Goal: Task Accomplishment & Management: Use online tool/utility

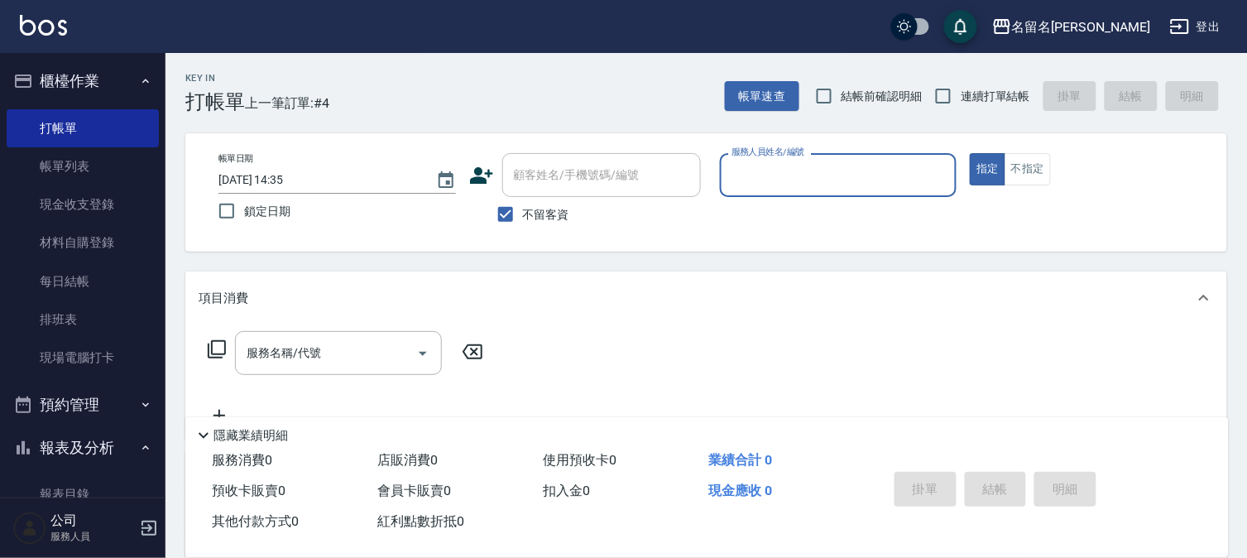
click at [900, 185] on input "服務人員姓名/編號" at bounding box center [839, 175] width 223 height 29
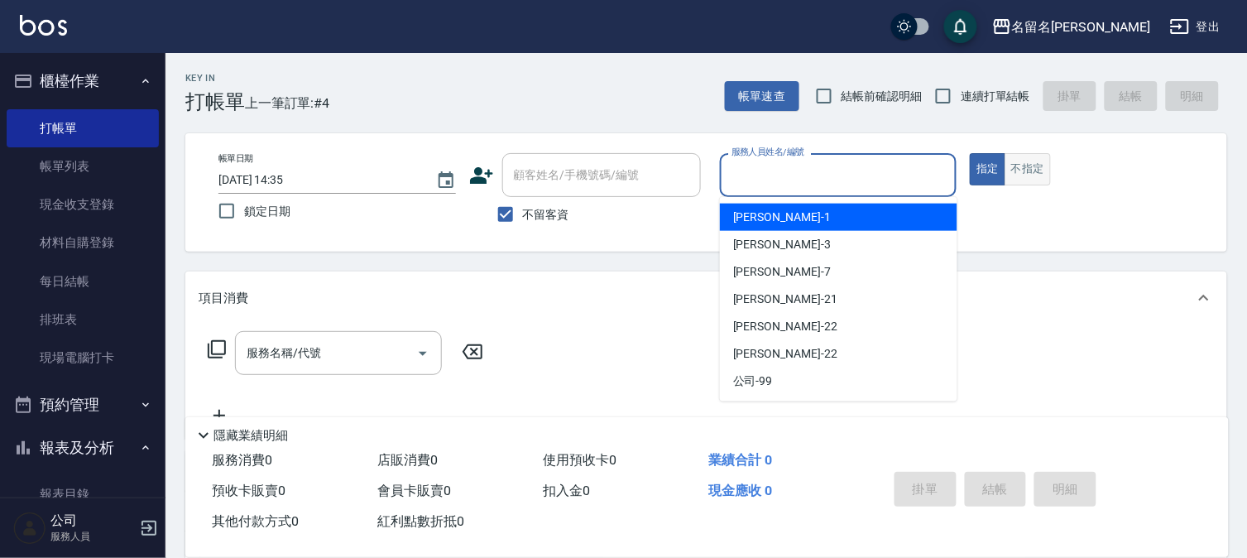
click at [1048, 157] on button "不指定" at bounding box center [1028, 169] width 46 height 32
click at [919, 171] on input "服務人員姓名/編號" at bounding box center [839, 175] width 223 height 29
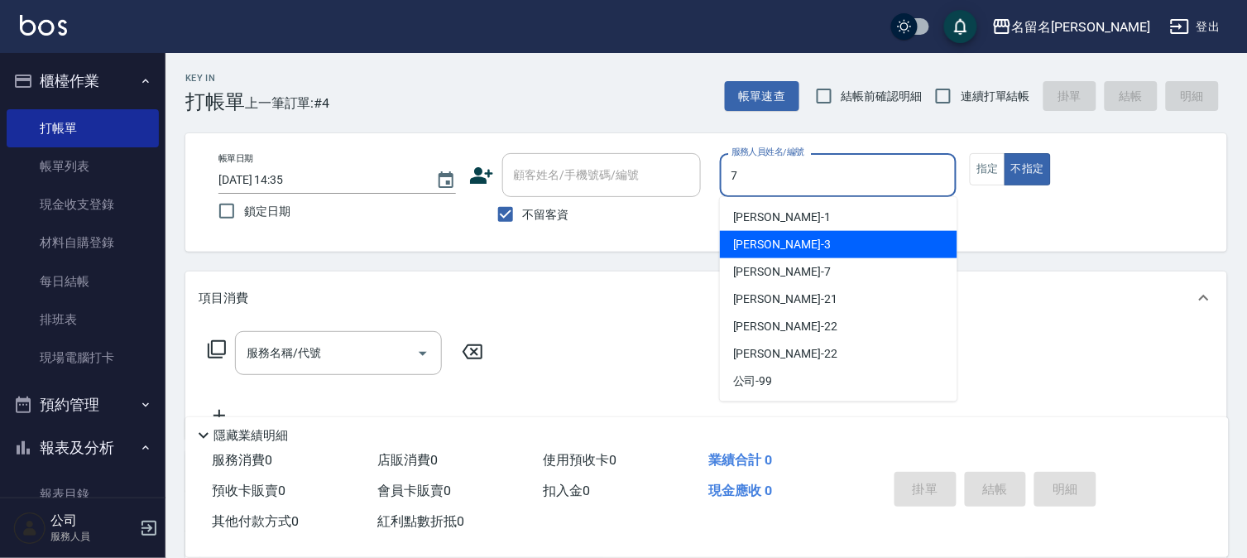
type input "[PERSON_NAME]-7"
type button "false"
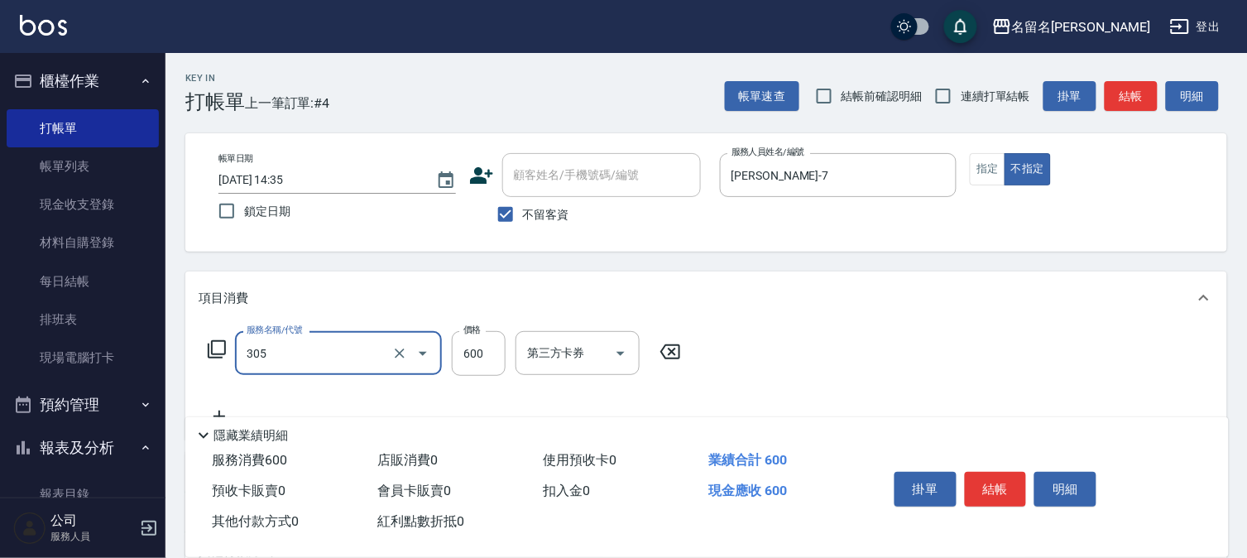
type input "洗+剪(一般)(305)"
type input "700"
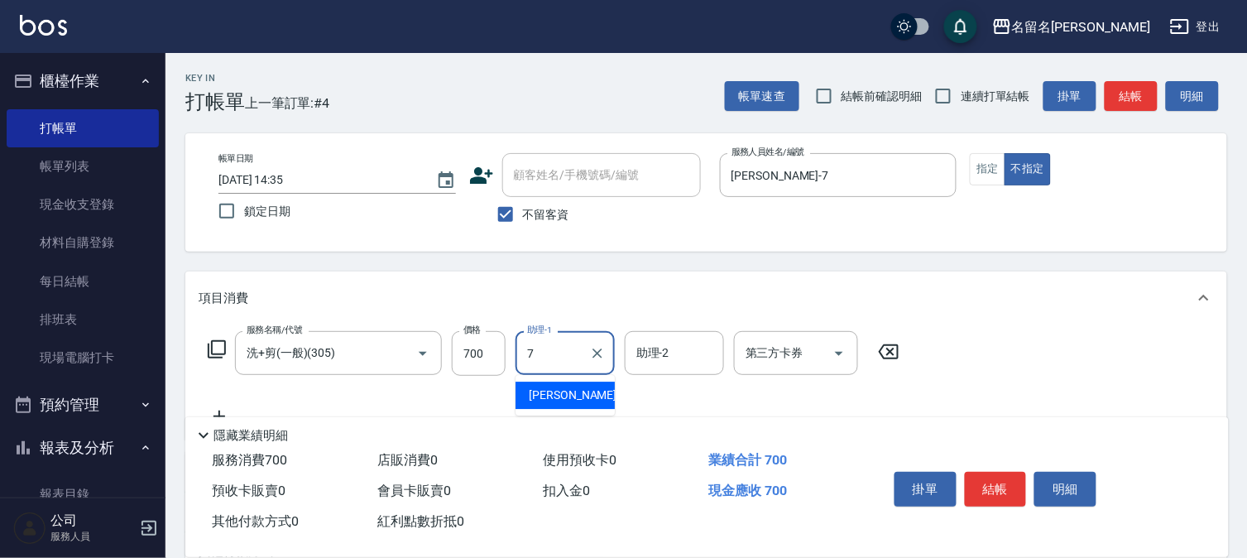
type input "[PERSON_NAME]-7"
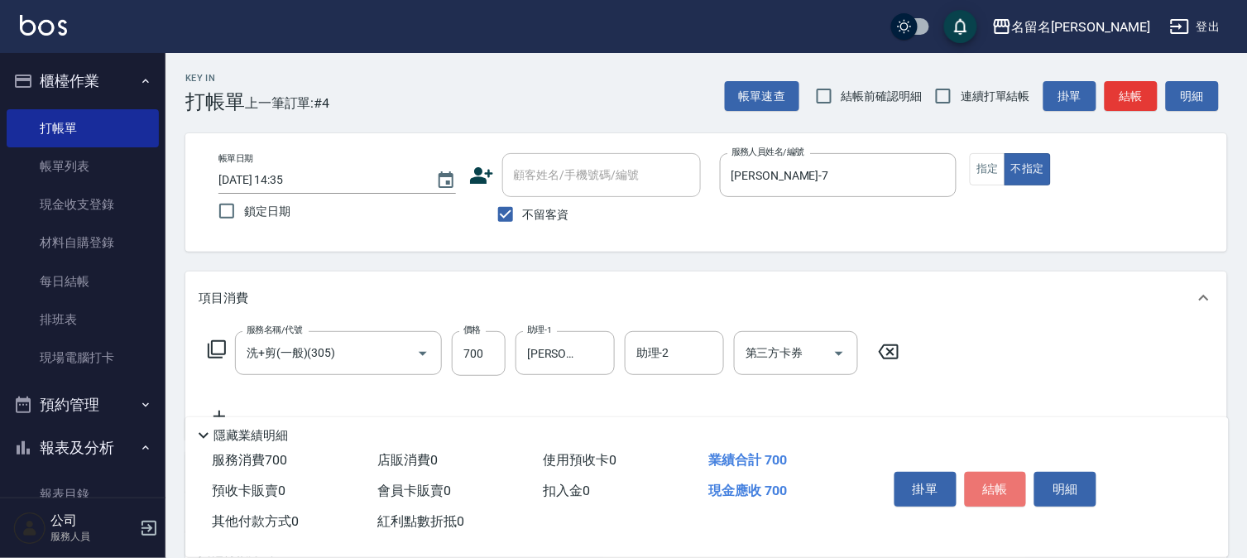
click at [996, 490] on button "結帳" at bounding box center [996, 489] width 62 height 35
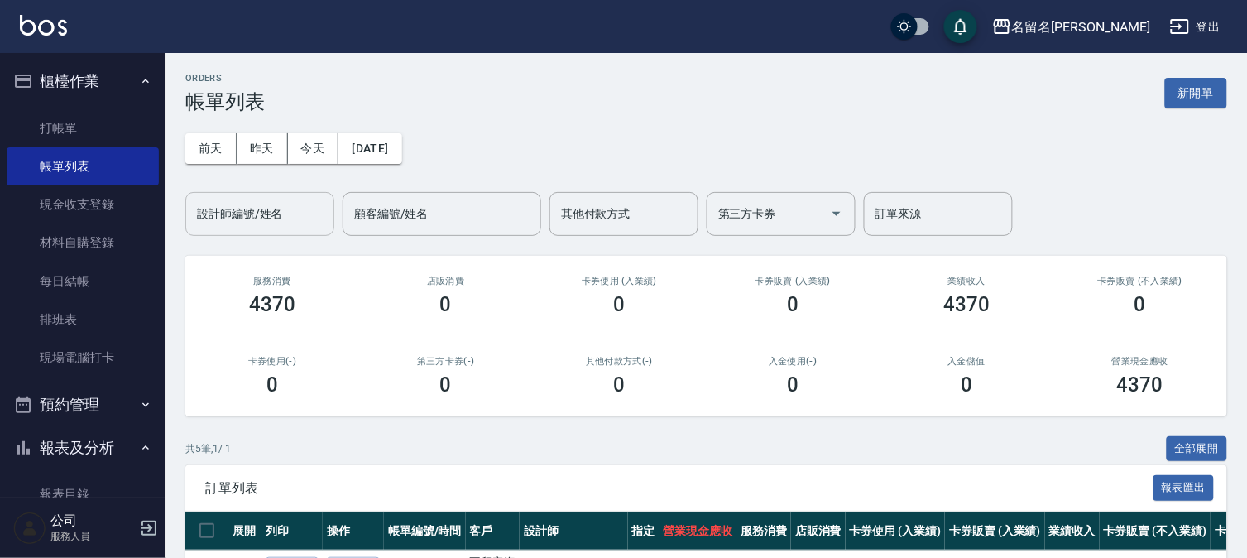
click at [267, 199] on input "設計師編號/姓名" at bounding box center [260, 213] width 134 height 29
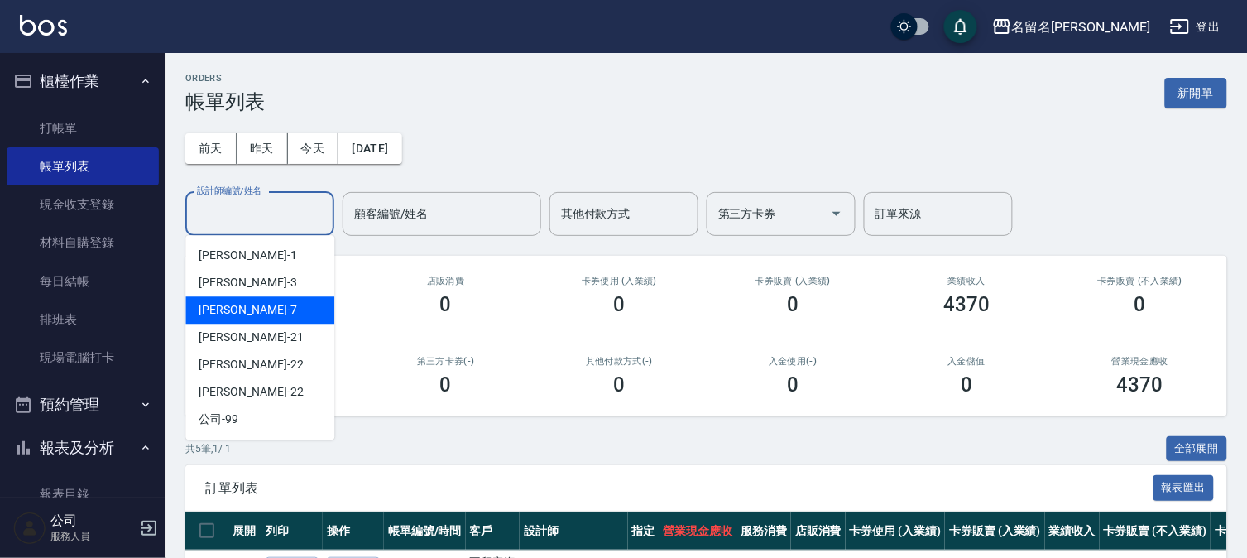
click at [259, 300] on div "[PERSON_NAME]-7" at bounding box center [259, 309] width 149 height 27
type input "[PERSON_NAME]-7"
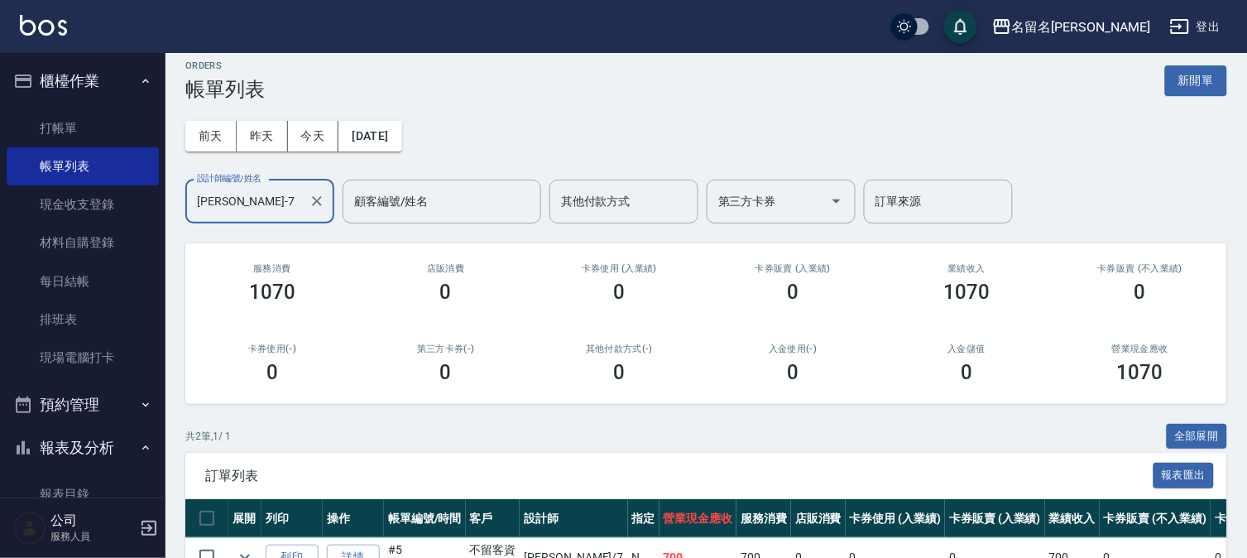
scroll to position [151, 0]
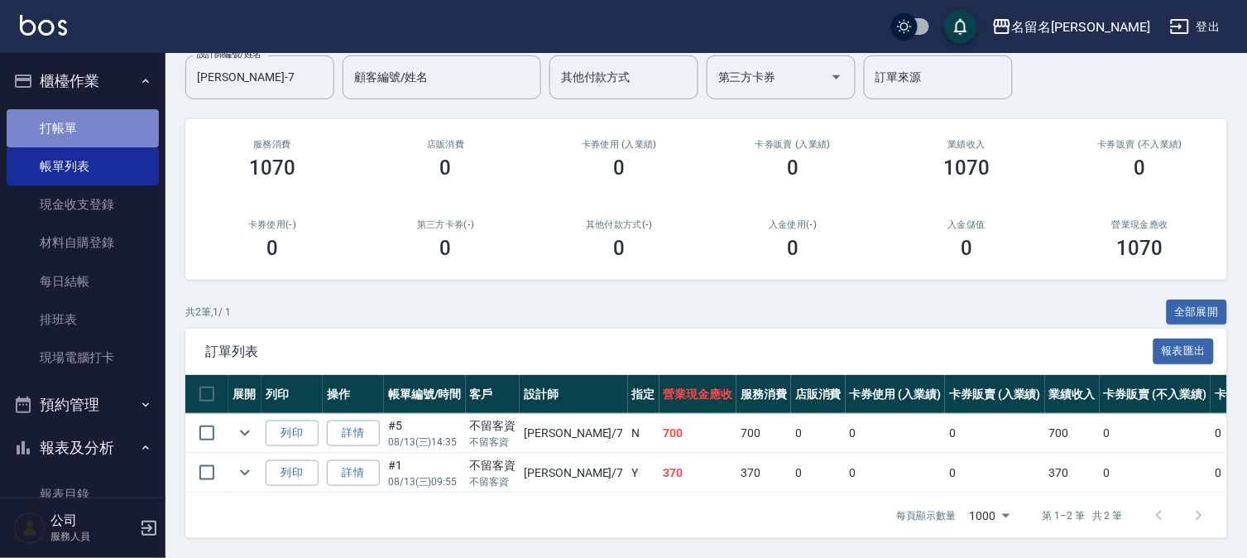
click at [112, 127] on link "打帳單" at bounding box center [83, 128] width 152 height 38
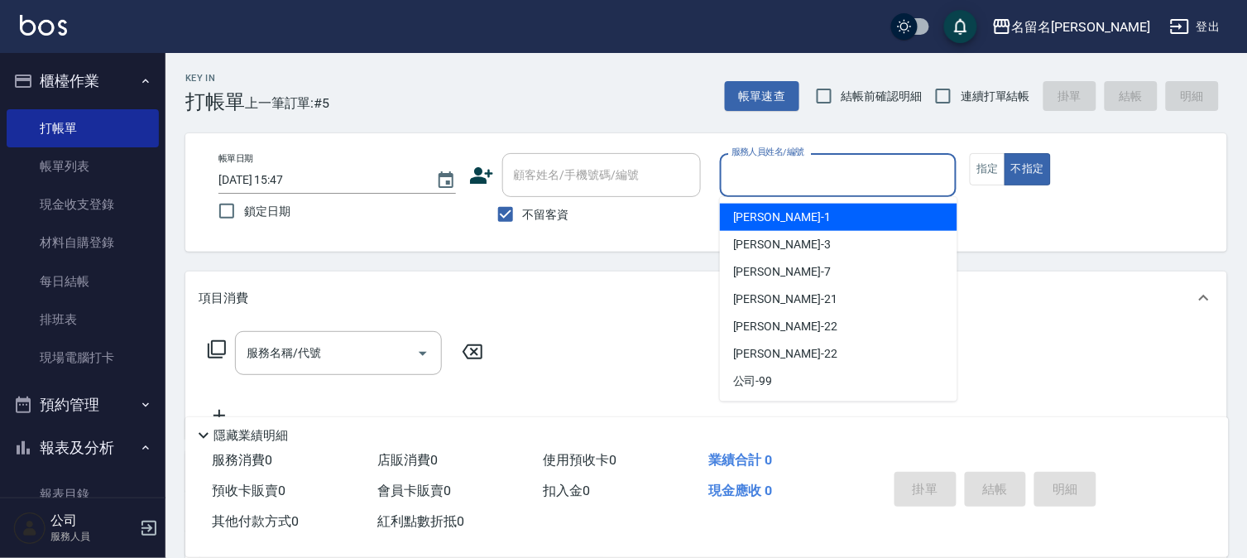
click at [733, 178] on input "服務人員姓名/編號" at bounding box center [839, 175] width 223 height 29
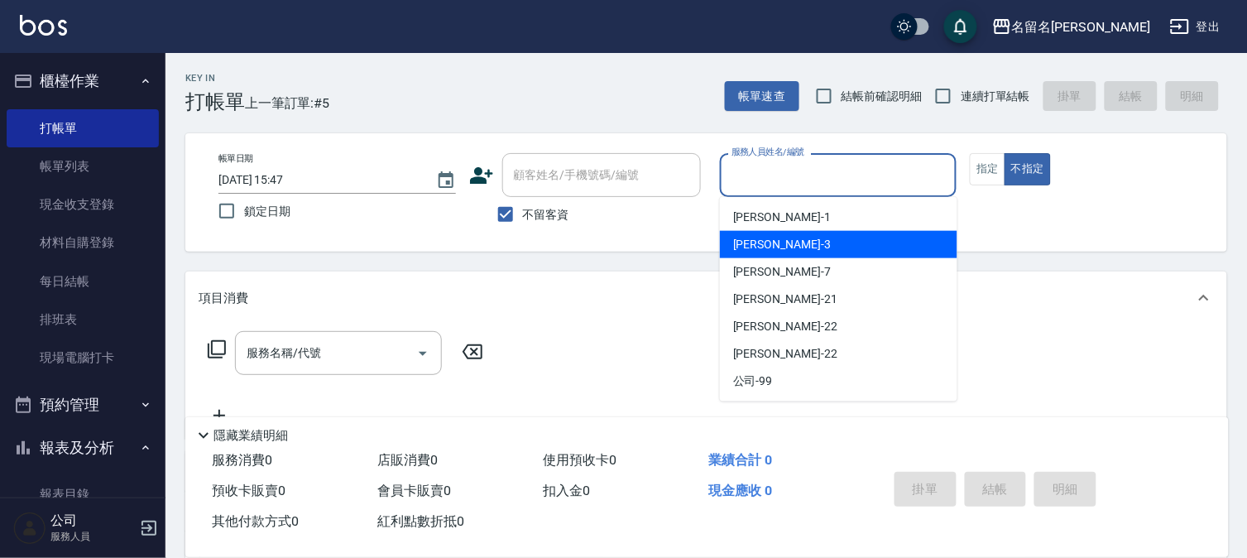
drag, startPoint x: 747, startPoint y: 243, endPoint x: 922, endPoint y: 194, distance: 181.4
click at [748, 243] on span "[PERSON_NAME]-3" at bounding box center [782, 244] width 98 height 17
type input "[PERSON_NAME]-3"
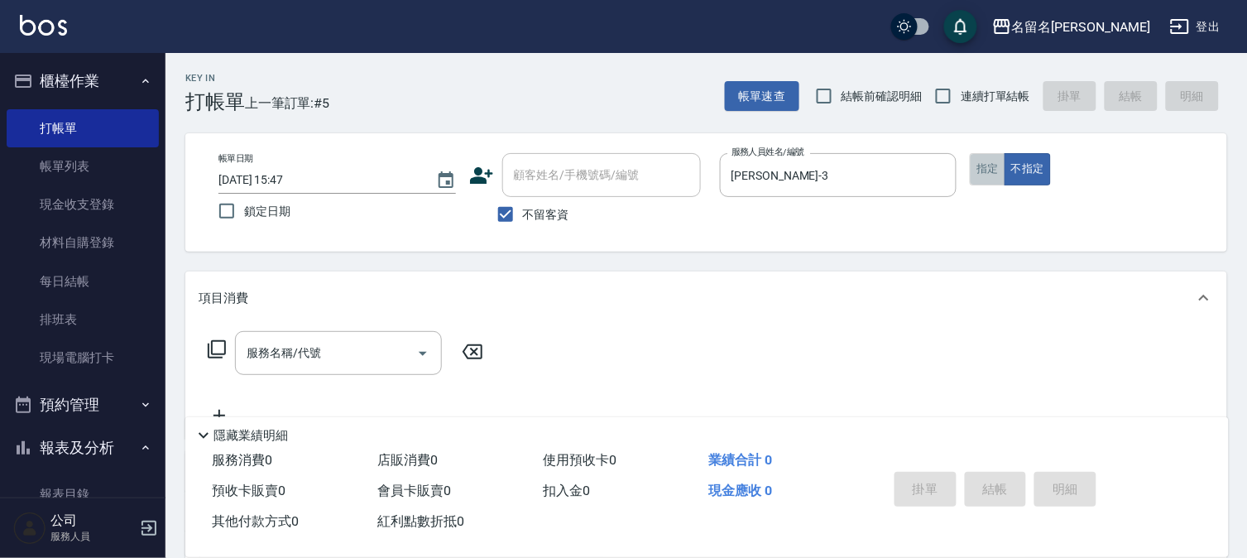
click at [983, 161] on button "指定" at bounding box center [988, 169] width 36 height 32
click at [292, 356] on input "服務名稱/代號" at bounding box center [326, 353] width 167 height 29
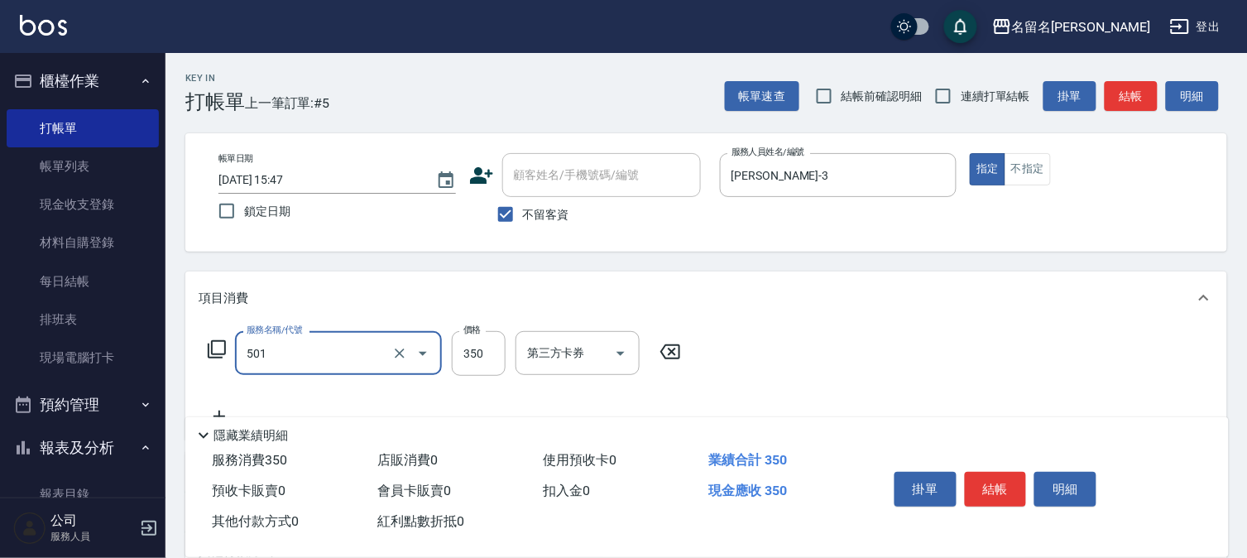
type input "P.S洗髮(501)"
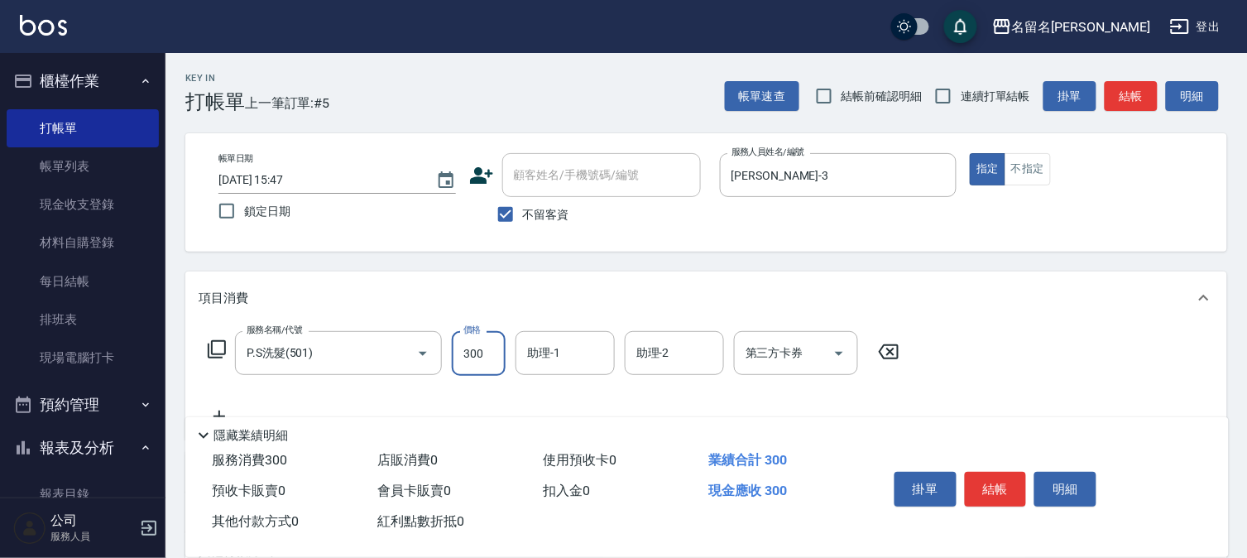
type input "300"
click at [540, 358] on input "助理-1" at bounding box center [565, 353] width 84 height 29
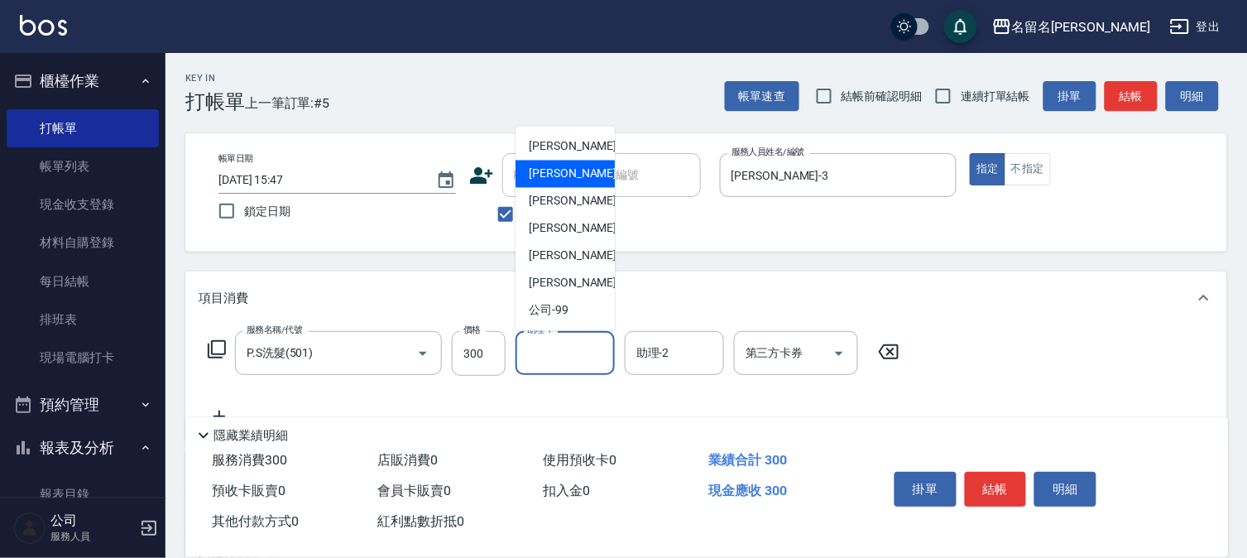
click at [600, 164] on div "[PERSON_NAME]-3" at bounding box center [565, 174] width 99 height 27
type input "[PERSON_NAME]-3"
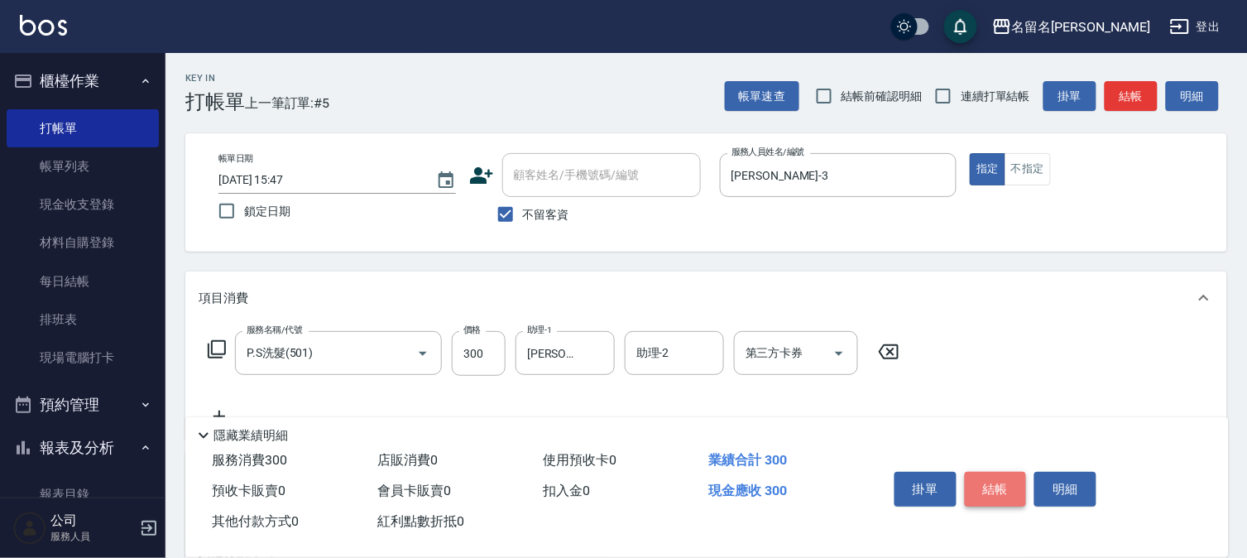
click at [1011, 483] on button "結帳" at bounding box center [996, 489] width 62 height 35
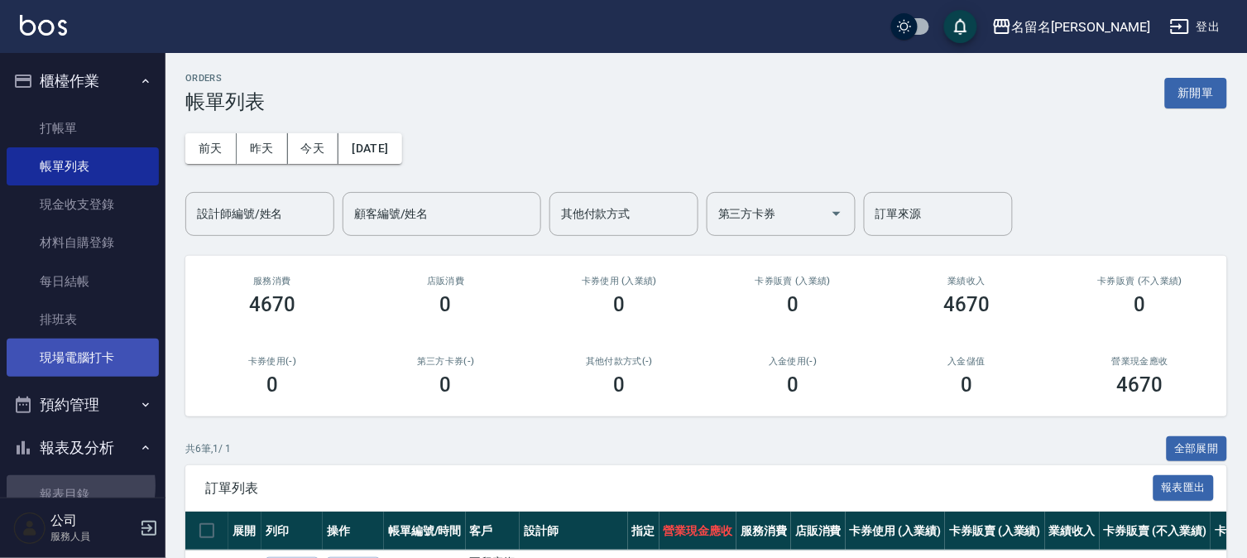
drag, startPoint x: 60, startPoint y: 486, endPoint x: 120, endPoint y: 360, distance: 139.6
click at [56, 486] on link "報表目錄" at bounding box center [83, 494] width 152 height 38
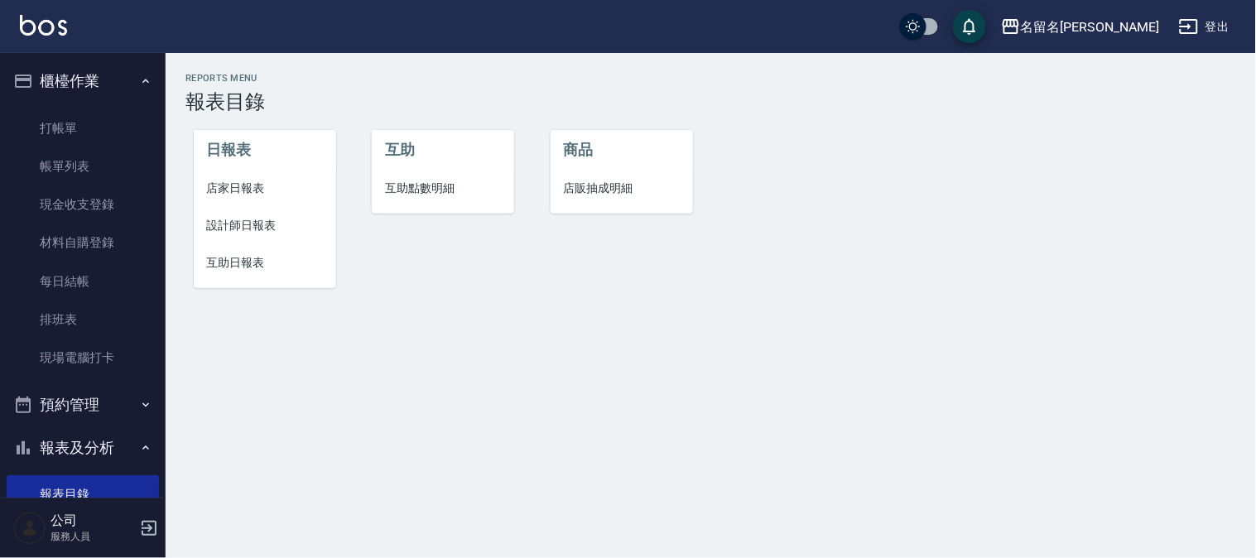
click at [265, 213] on li "設計師日報表" at bounding box center [265, 225] width 142 height 37
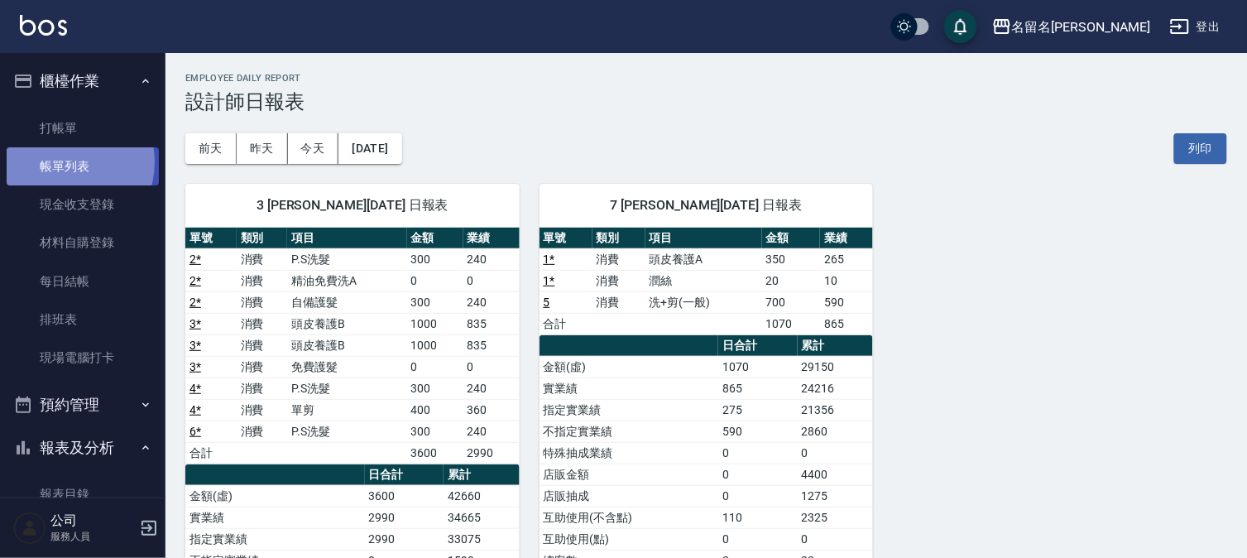
click at [60, 162] on link "帳單列表" at bounding box center [83, 166] width 152 height 38
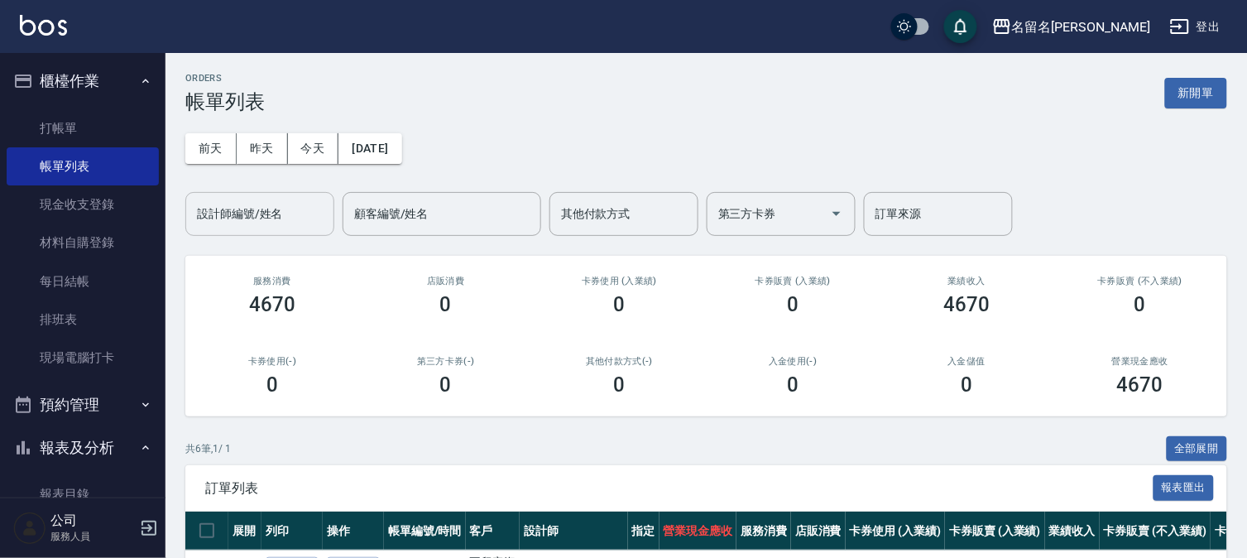
click at [276, 218] on input "設計師編號/姓名" at bounding box center [260, 213] width 134 height 29
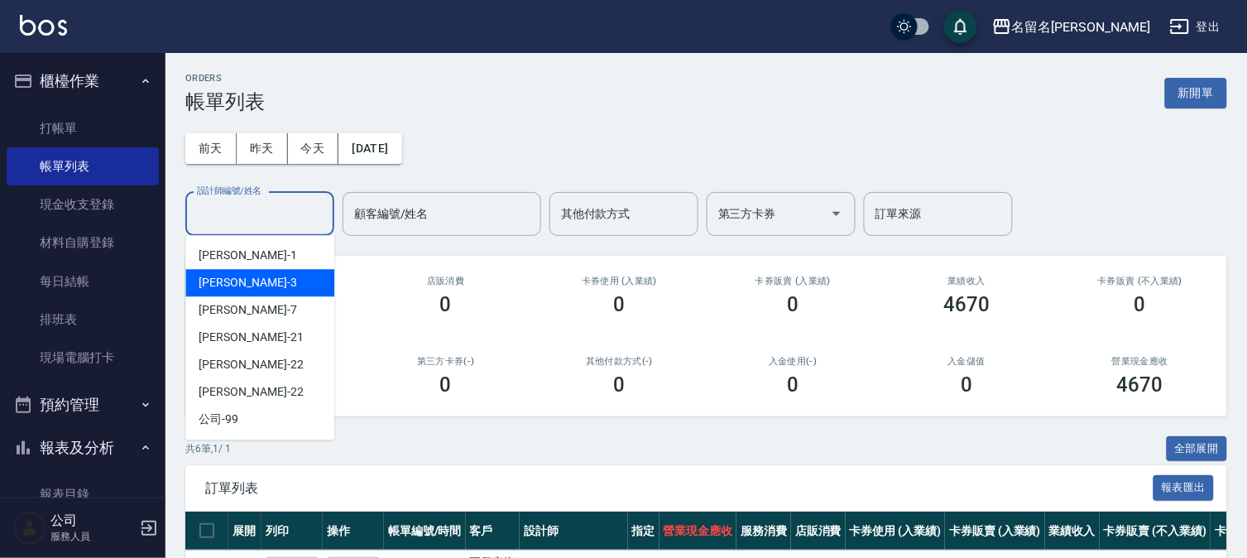
click at [267, 282] on div "[PERSON_NAME]-3" at bounding box center [259, 282] width 149 height 27
type input "[PERSON_NAME]-3"
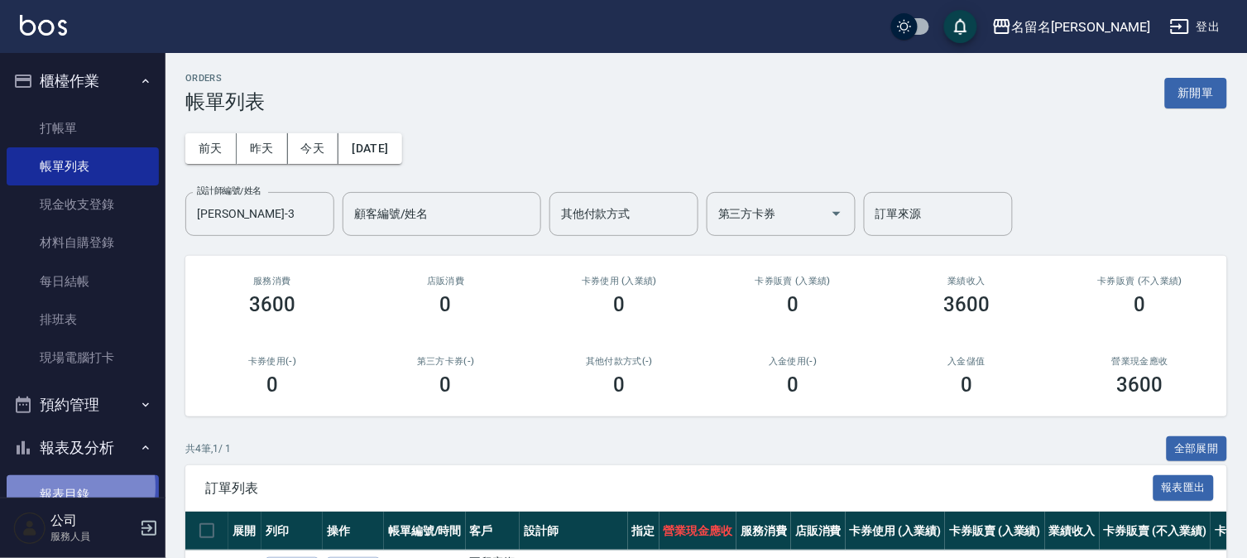
click at [55, 487] on link "報表目錄" at bounding box center [83, 494] width 152 height 38
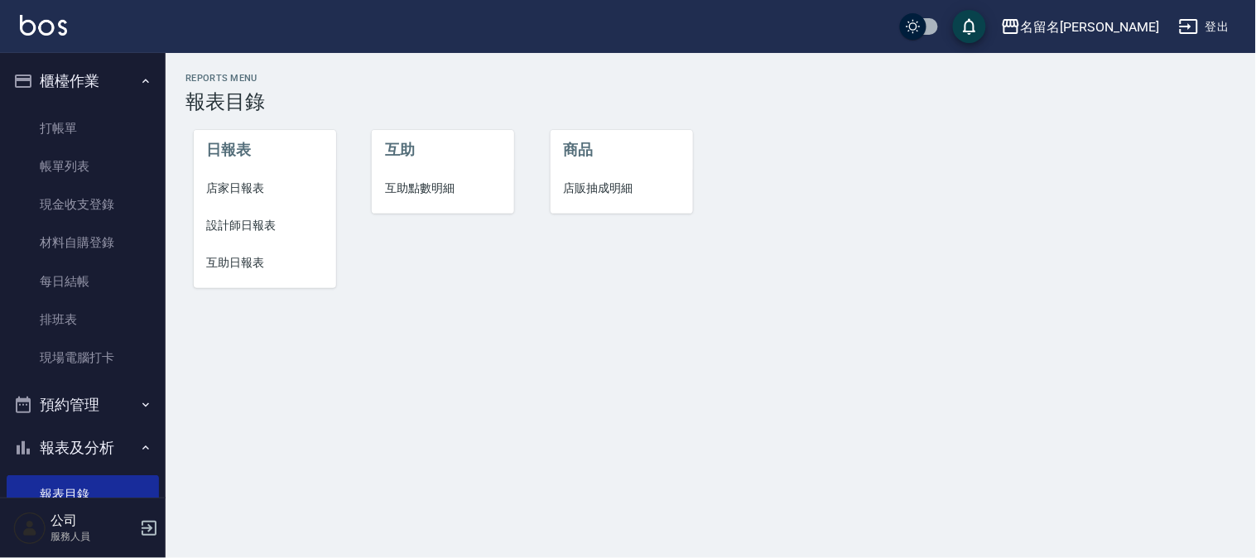
click at [233, 210] on li "設計師日報表" at bounding box center [265, 225] width 142 height 37
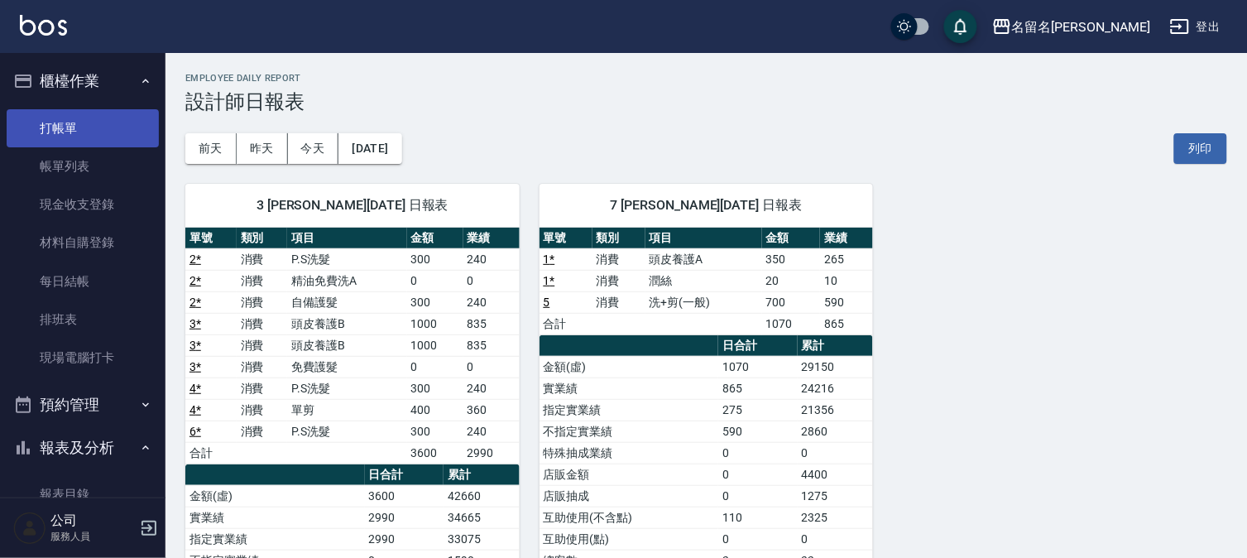
click at [70, 113] on link "打帳單" at bounding box center [83, 128] width 152 height 38
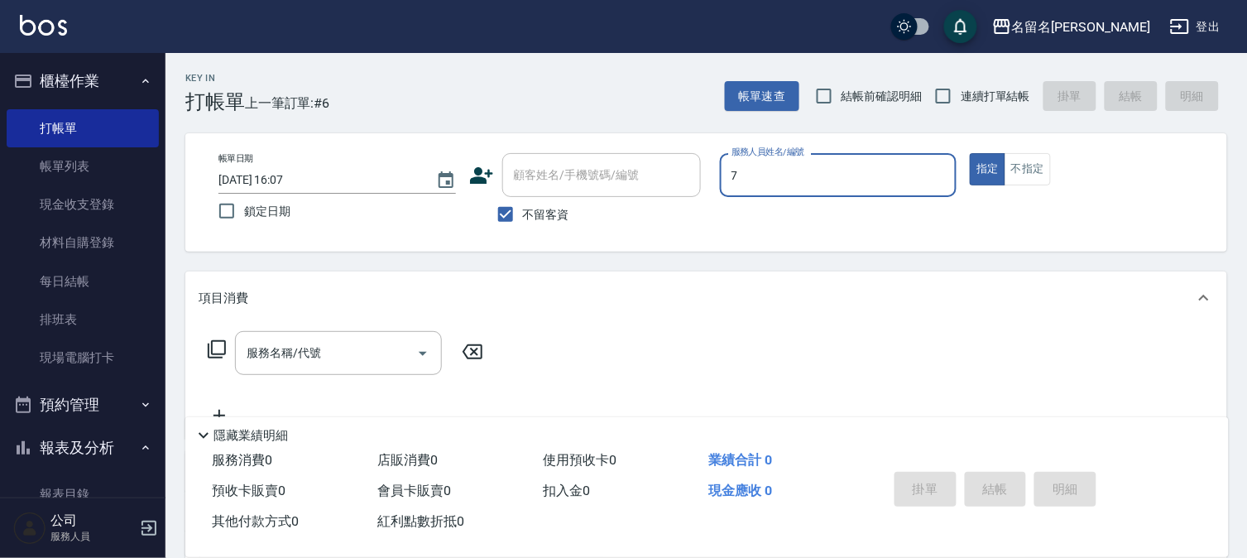
type input "[PERSON_NAME]-7"
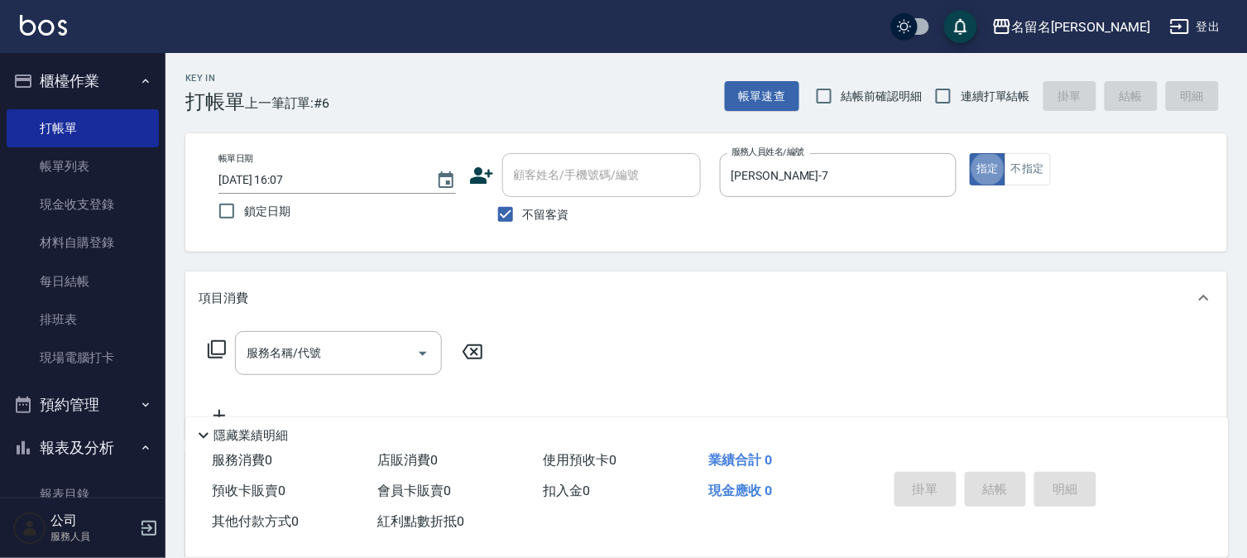
type button "true"
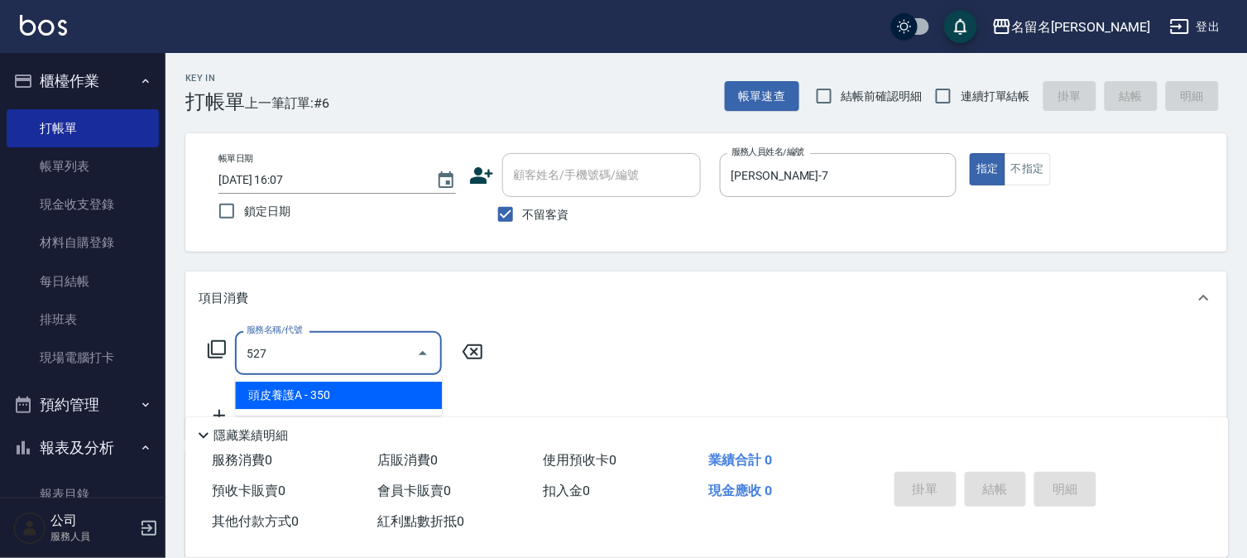
type input "頭皮養護A(527)"
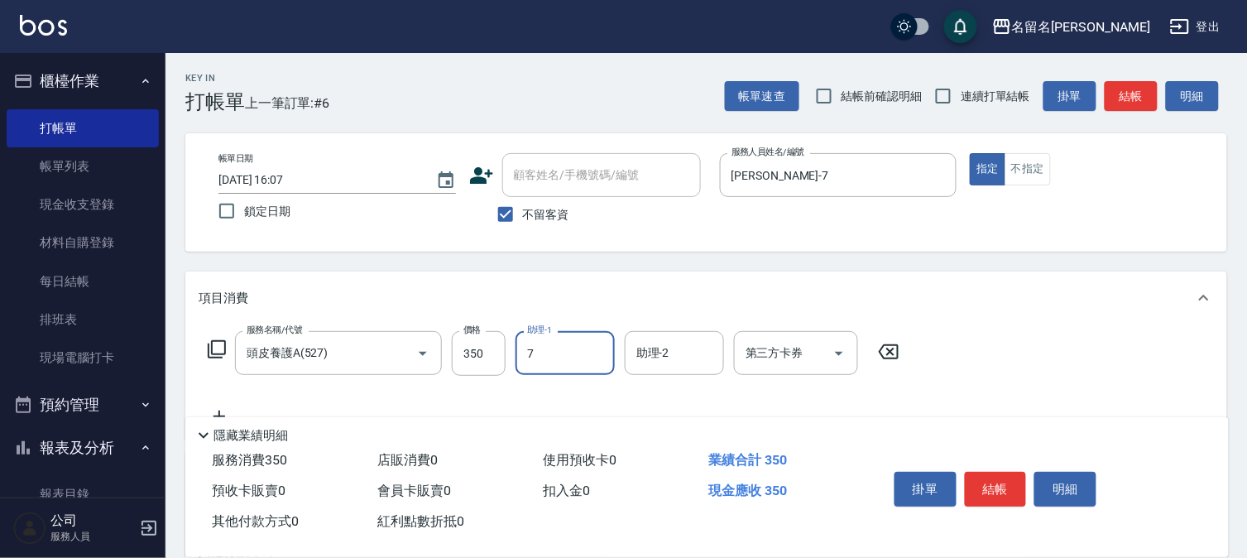
type input "[PERSON_NAME]-7"
click at [972, 478] on button "結帳" at bounding box center [996, 489] width 62 height 35
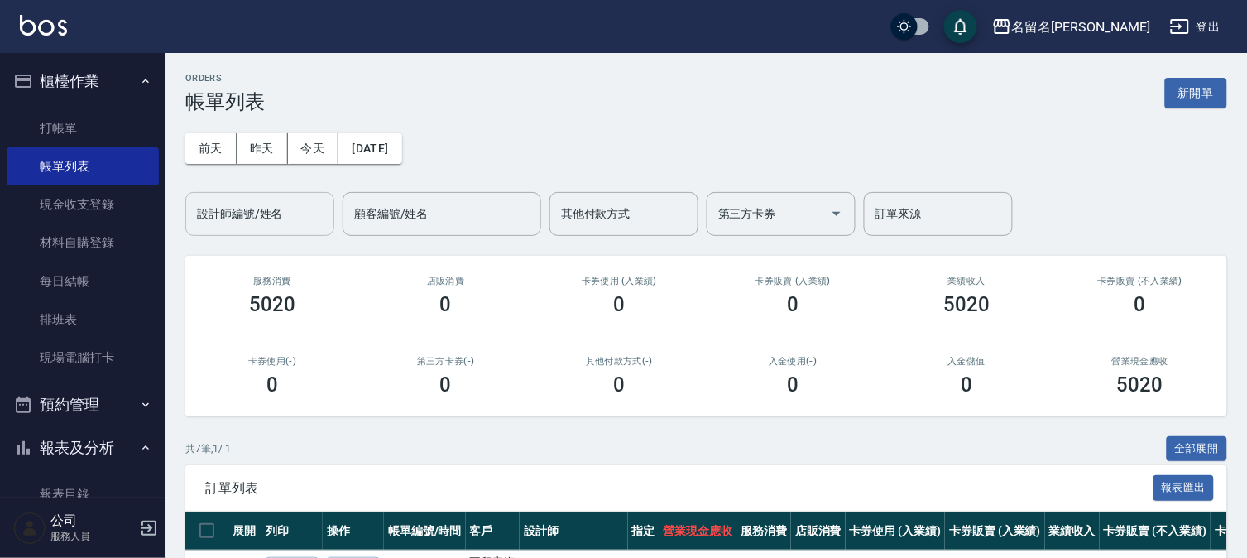
click at [287, 194] on div "設計師編號/姓名" at bounding box center [259, 214] width 149 height 44
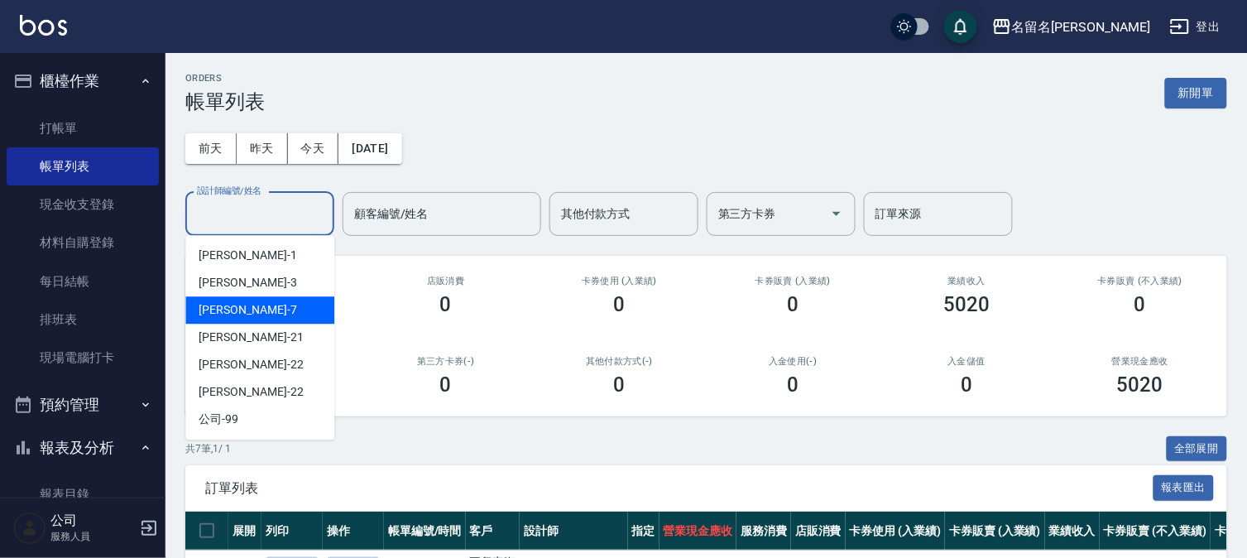
click at [277, 308] on div "[PERSON_NAME]-7" at bounding box center [259, 309] width 149 height 27
type input "[PERSON_NAME]-7"
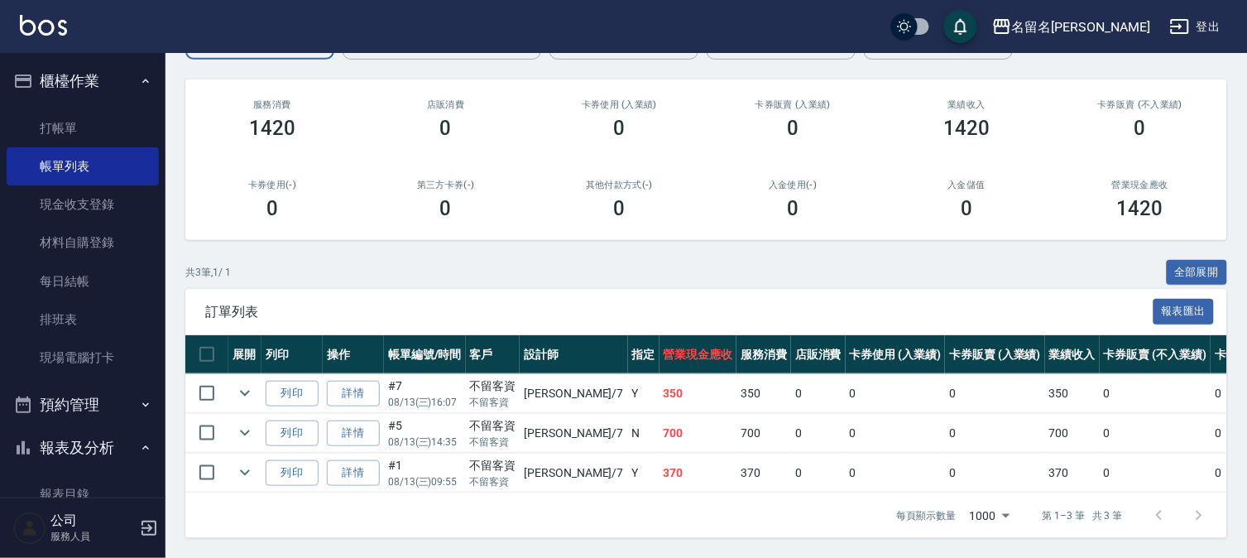
scroll to position [190, 0]
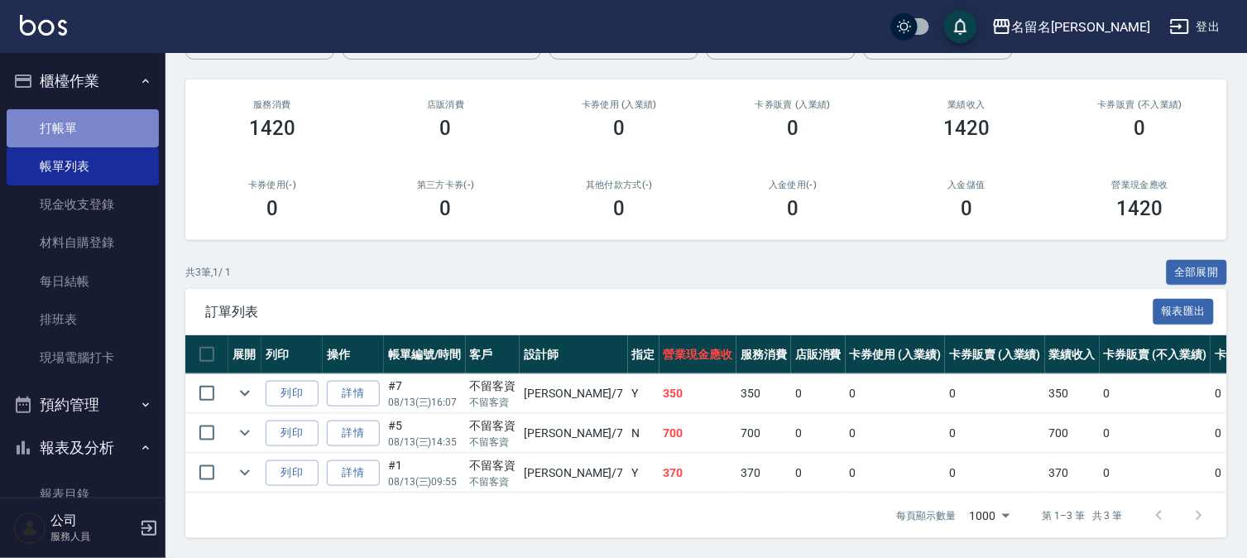
click at [108, 118] on link "打帳單" at bounding box center [83, 128] width 152 height 38
